Goal: Task Accomplishment & Management: Use online tool/utility

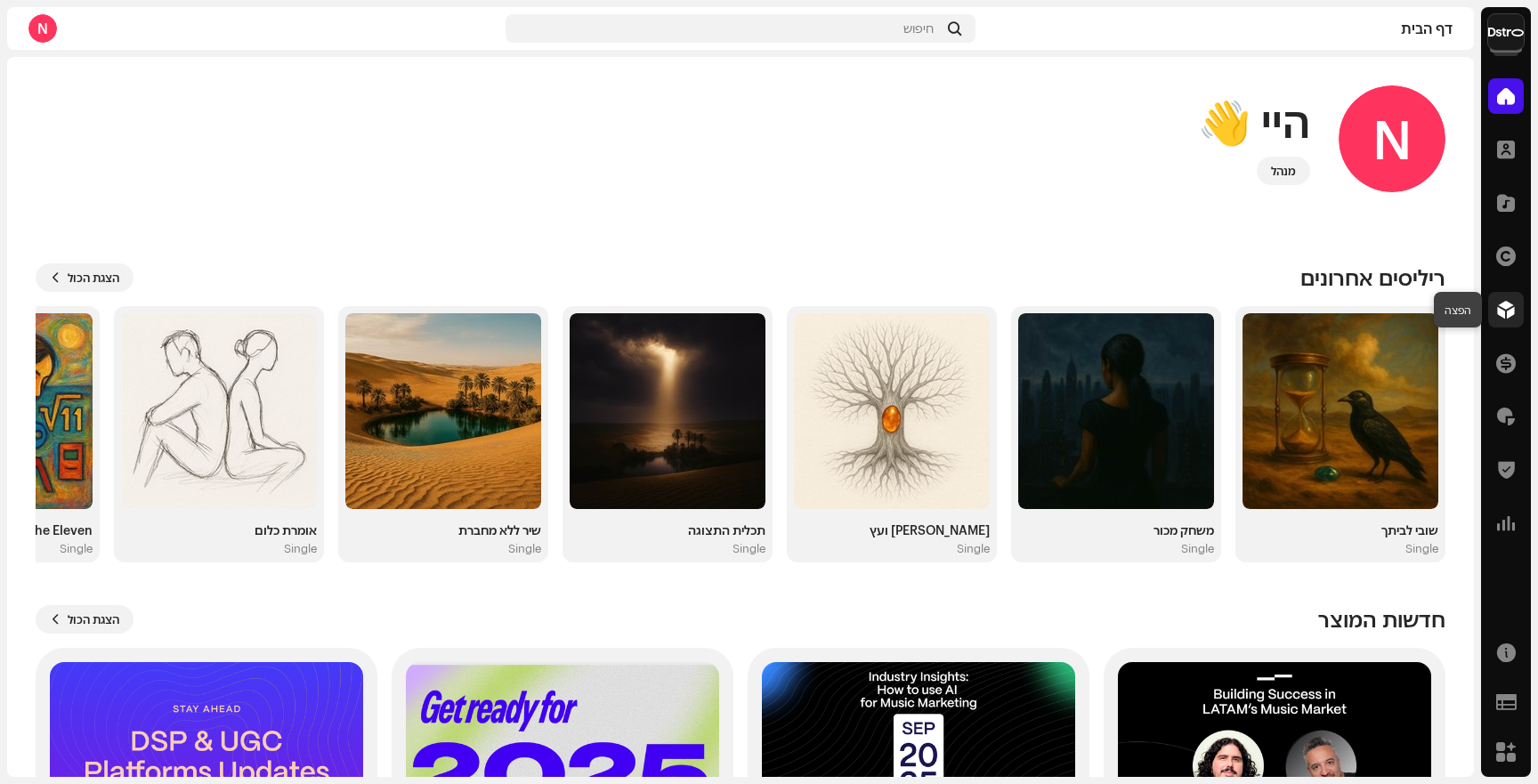
click at [1511, 311] on span at bounding box center [1506, 310] width 18 height 14
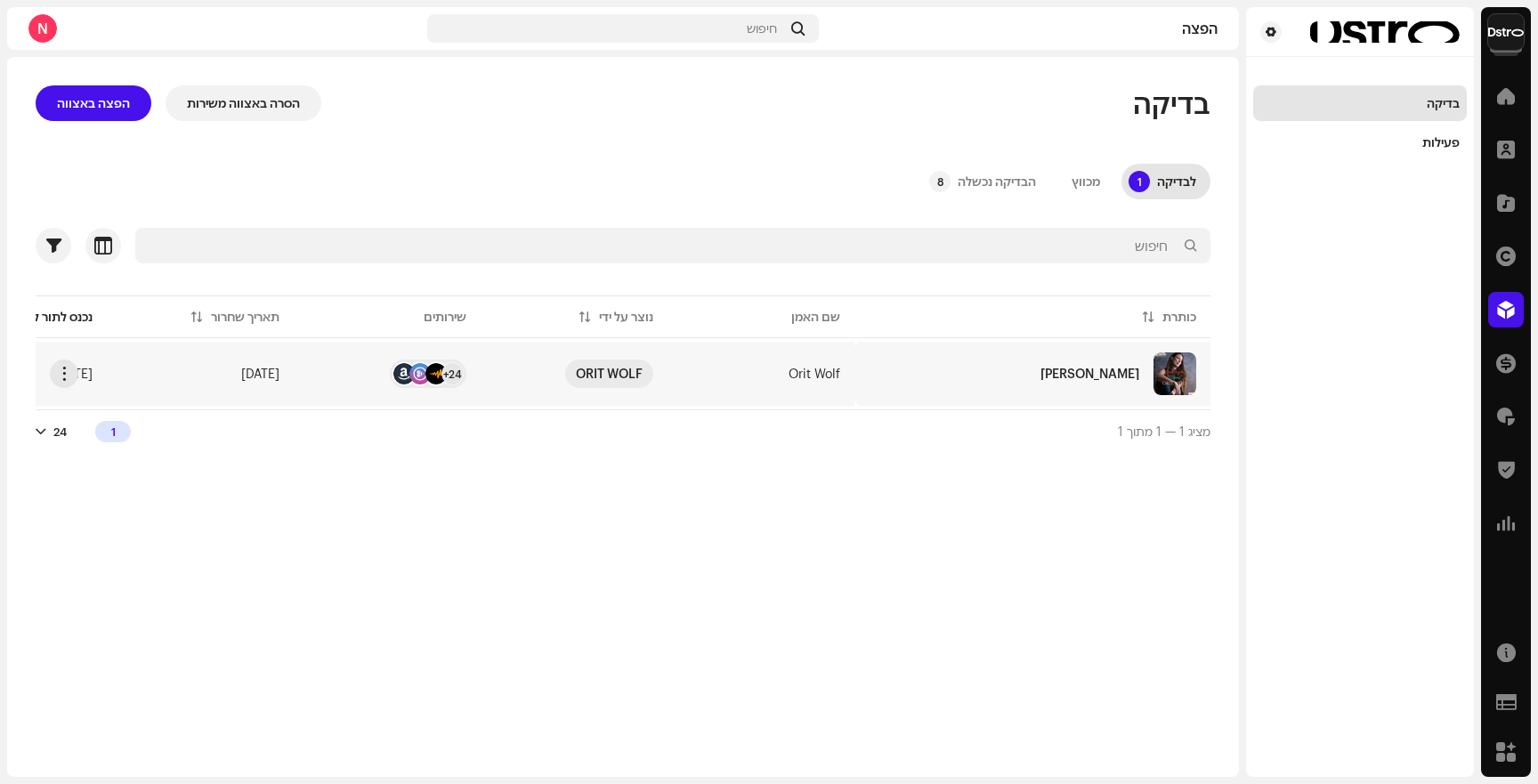
click at [1084, 381] on div "Stillness" at bounding box center [1033, 373] width 328 height 43
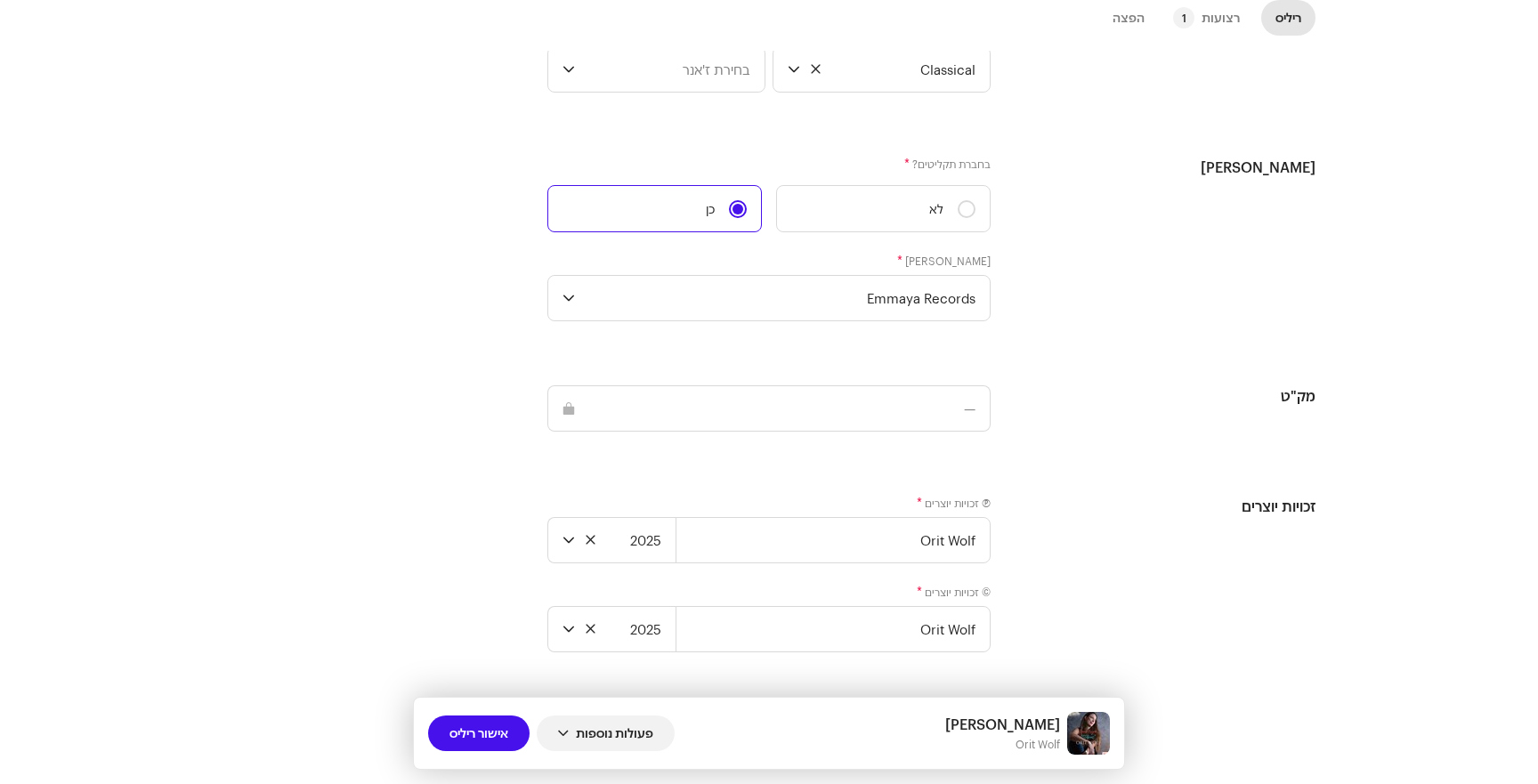
scroll to position [1605, 0]
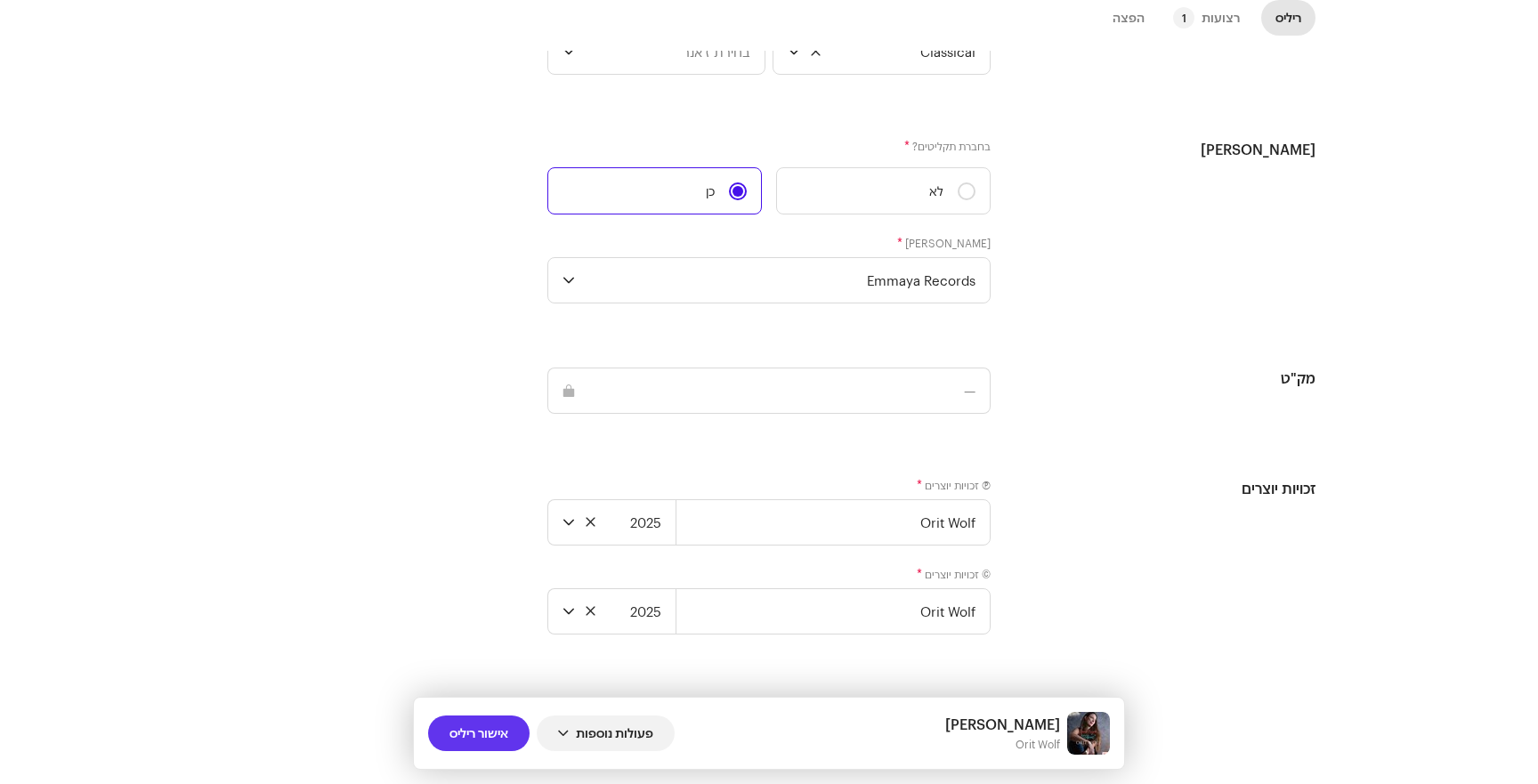
click at [464, 742] on span "אישור ריליס" at bounding box center [478, 732] width 59 height 35
